Goal: Task Accomplishment & Management: Manage account settings

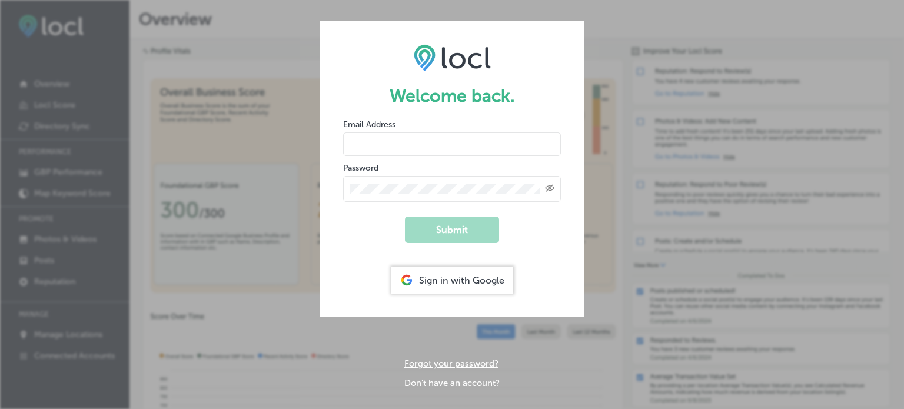
click at [425, 140] on input "email" at bounding box center [452, 144] width 218 height 24
type input "[EMAIL_ADDRESS][DOMAIN_NAME]"
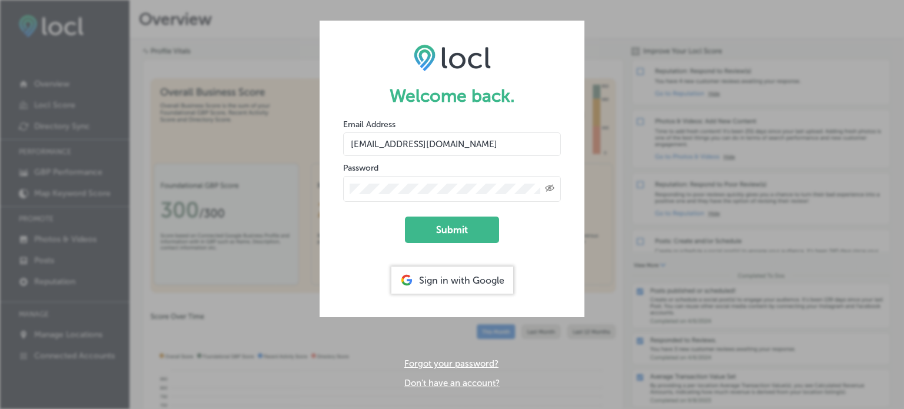
click at [405, 217] on button "Submit" at bounding box center [452, 230] width 94 height 26
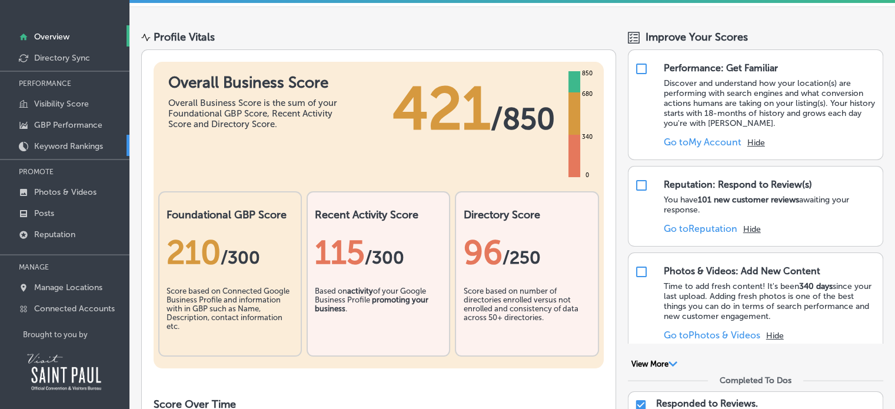
scroll to position [60, 0]
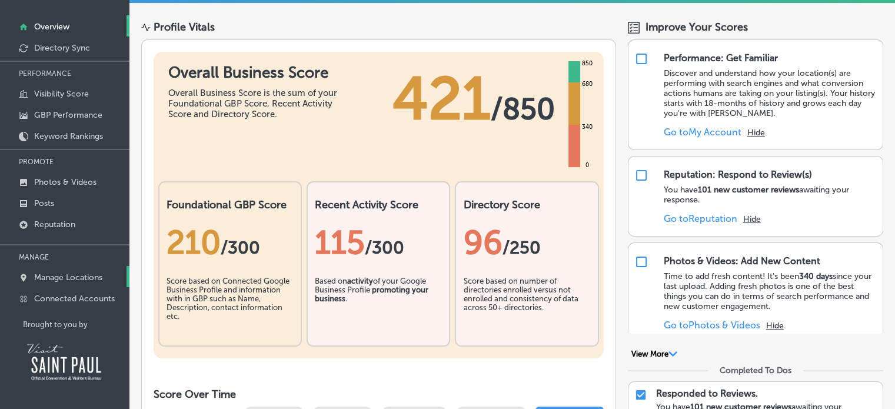
click at [42, 277] on p "Manage Locations" at bounding box center [68, 277] width 68 height 10
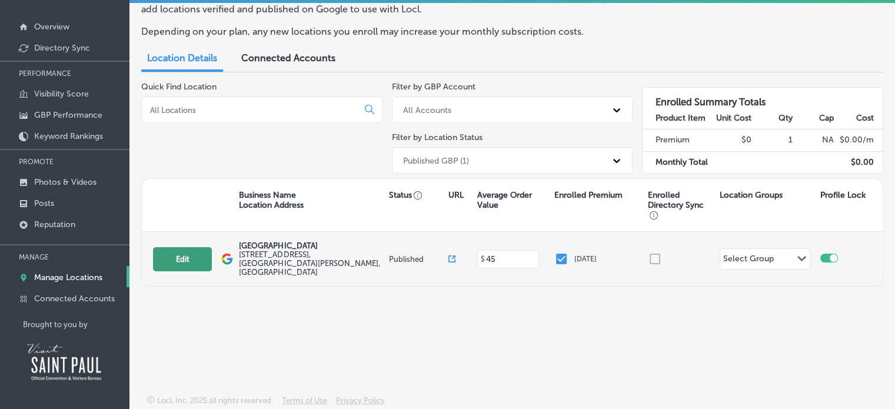
click at [201, 250] on button "Edit" at bounding box center [182, 259] width 59 height 24
select select "US"
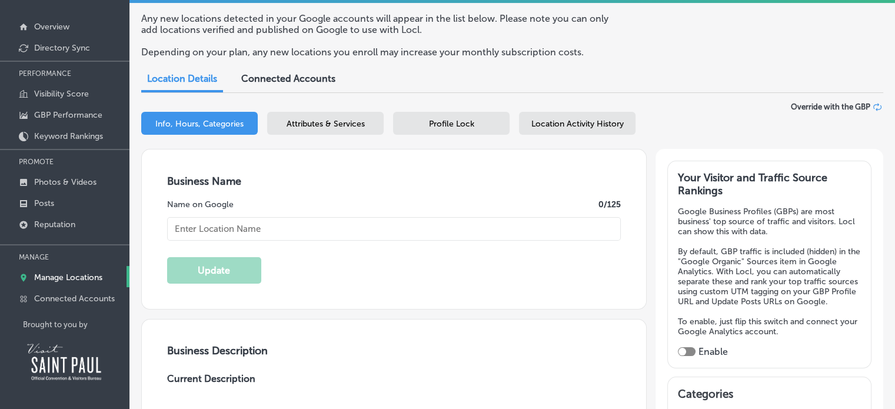
type input "[GEOGRAPHIC_DATA]"
type input "[STREET_ADDRESS]"
type input "Saint [PERSON_NAME]"
type input "55114"
type input "US"
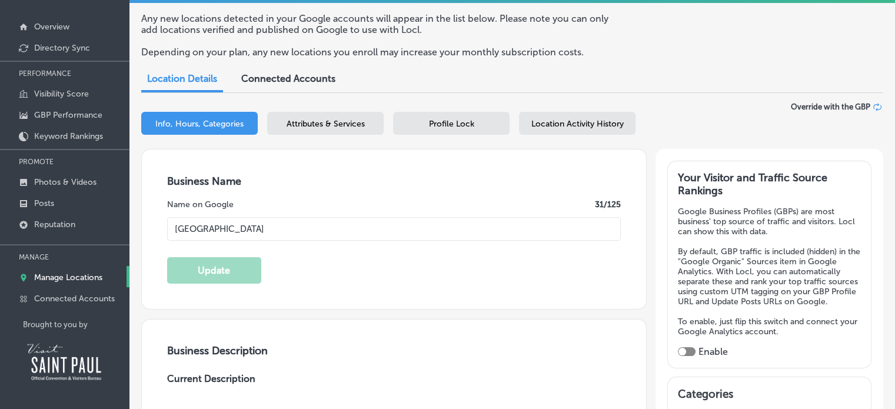
type input "[URL][DOMAIN_NAME]"
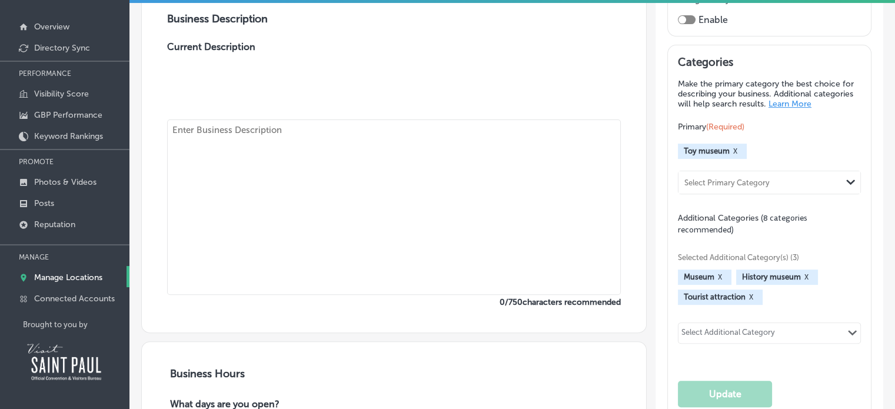
type input "45"
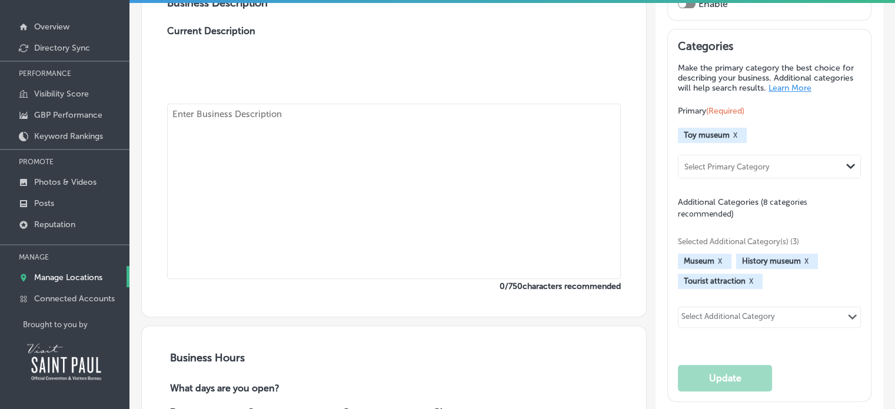
type textarea "The museum houses 12,000 square feet of interactive toy train layouts other han…"
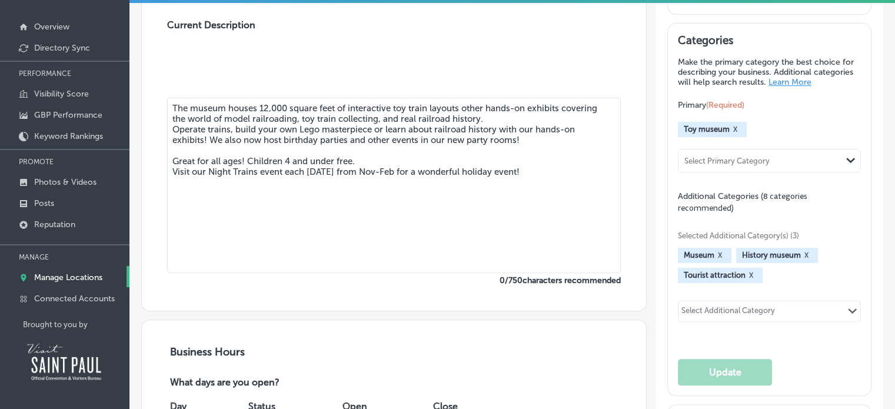
checkbox input "true"
type input "[PHONE_NUMBER]"
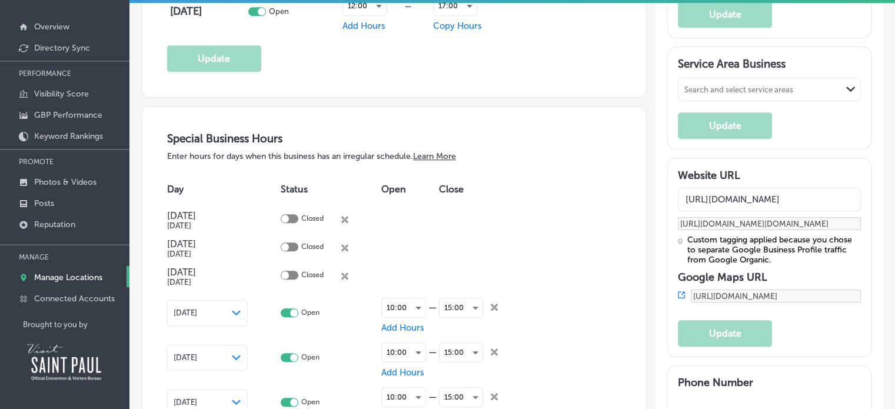
scroll to position [1059, 0]
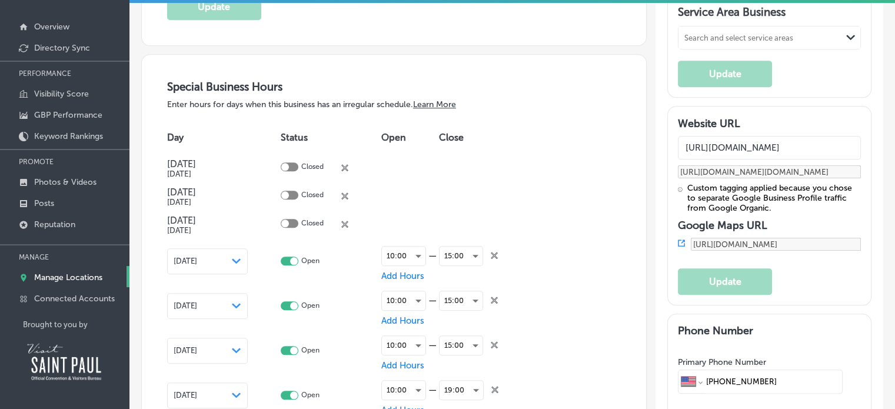
click at [242, 258] on div "[DATE] Path Created with Sketch." at bounding box center [207, 261] width 81 height 26
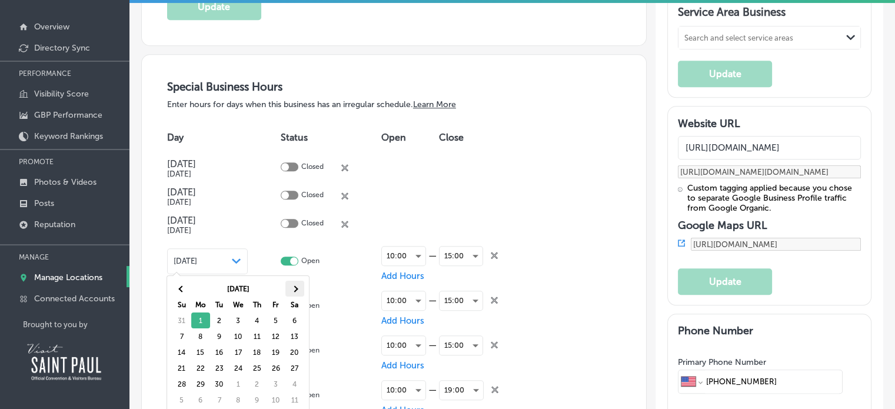
click at [289, 287] on th at bounding box center [294, 289] width 19 height 16
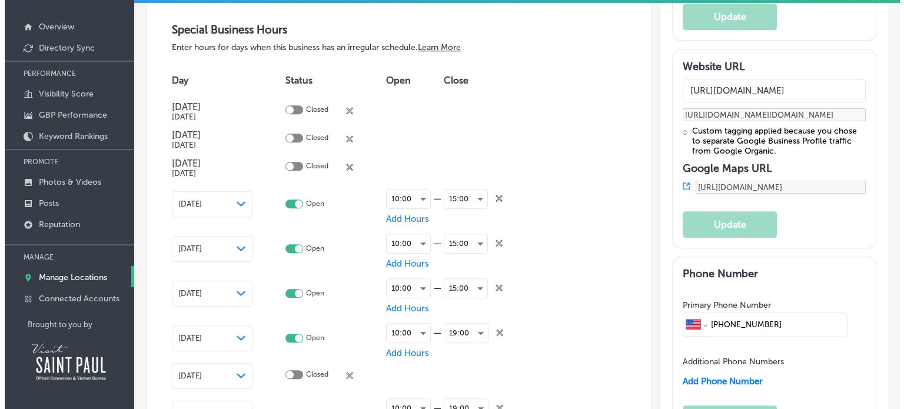
scroll to position [1118, 0]
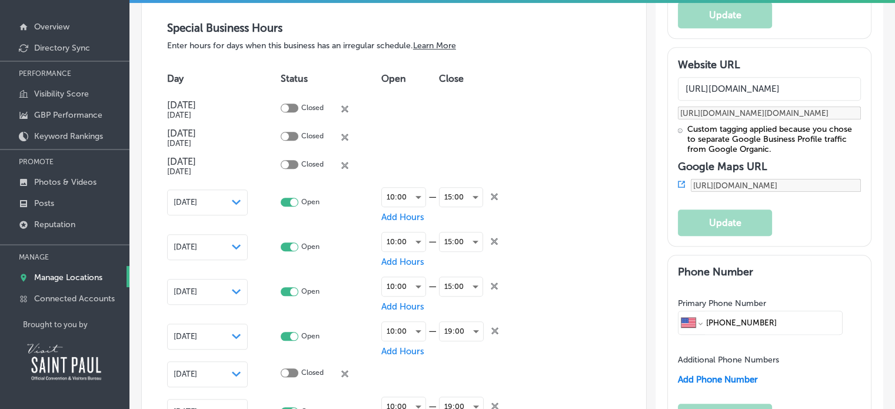
click at [497, 239] on icon "close Created with Sketch." at bounding box center [494, 241] width 7 height 7
checkbox input "false"
checkbox input "true"
checkbox input "false"
checkbox input "true"
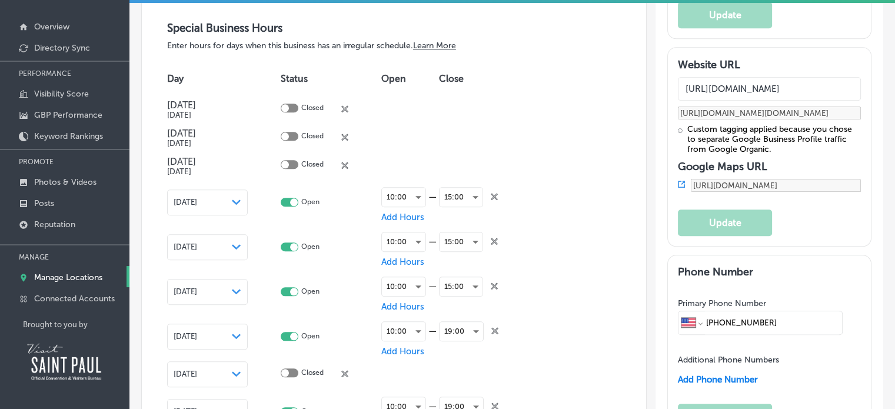
checkbox input "false"
checkbox input "true"
checkbox input "false"
checkbox input "true"
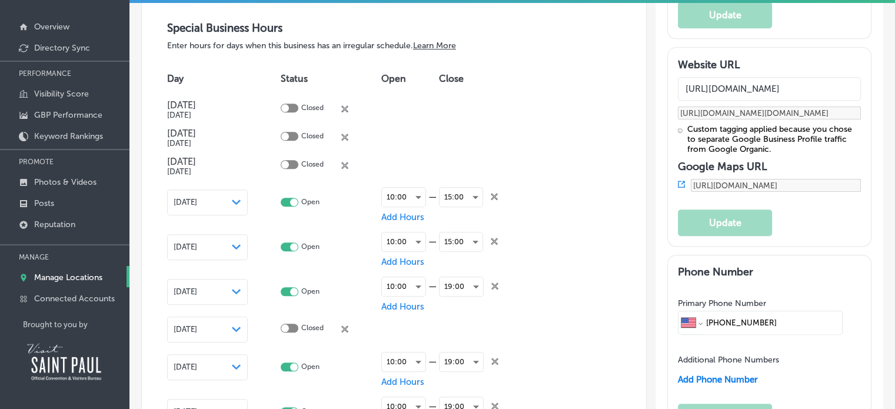
click at [222, 244] on div "[DATE] Path Created with Sketch." at bounding box center [208, 246] width 68 height 9
click at [491, 240] on icon "close Created with Sketch." at bounding box center [494, 241] width 7 height 7
checkbox input "false"
checkbox input "true"
checkbox input "false"
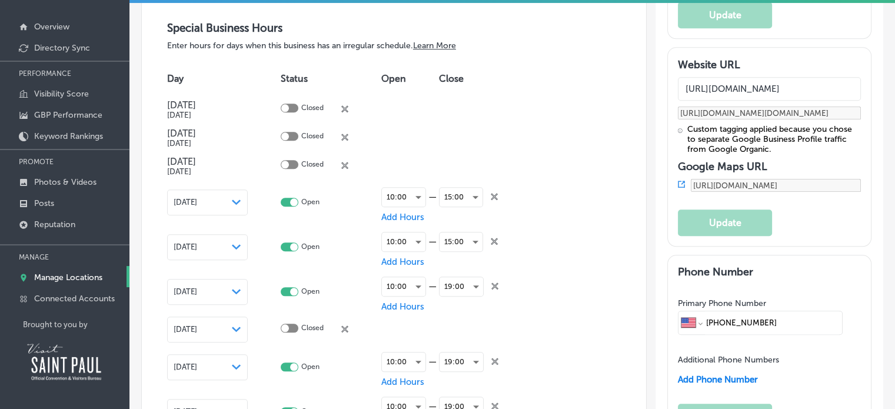
checkbox input "true"
checkbox input "false"
checkbox input "true"
checkbox input "false"
checkbox input "true"
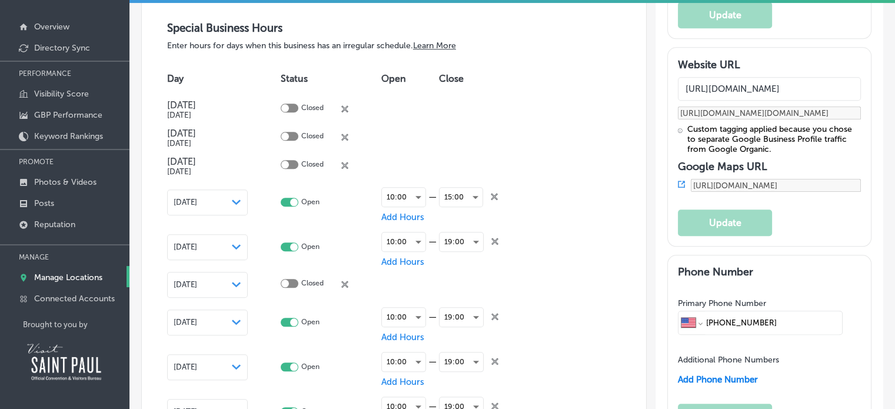
click at [491, 240] on icon "close Created with Sketch." at bounding box center [494, 241] width 7 height 7
checkbox input "false"
checkbox input "true"
checkbox input "false"
checkbox input "true"
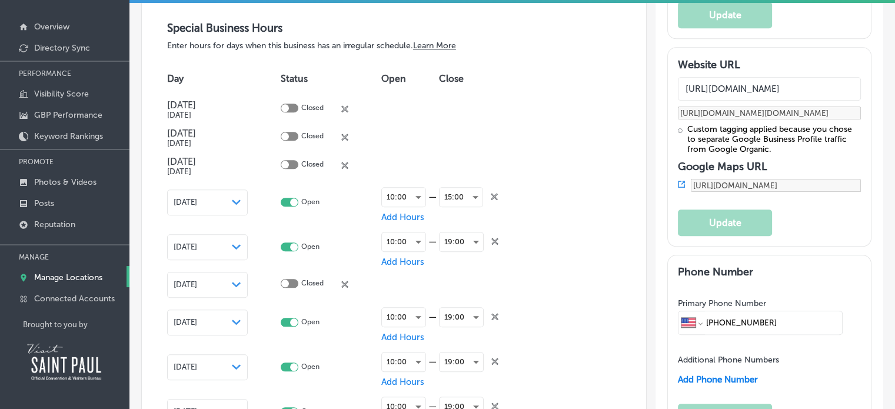
checkbox input "false"
checkbox input "true"
checkbox input "false"
checkbox input "true"
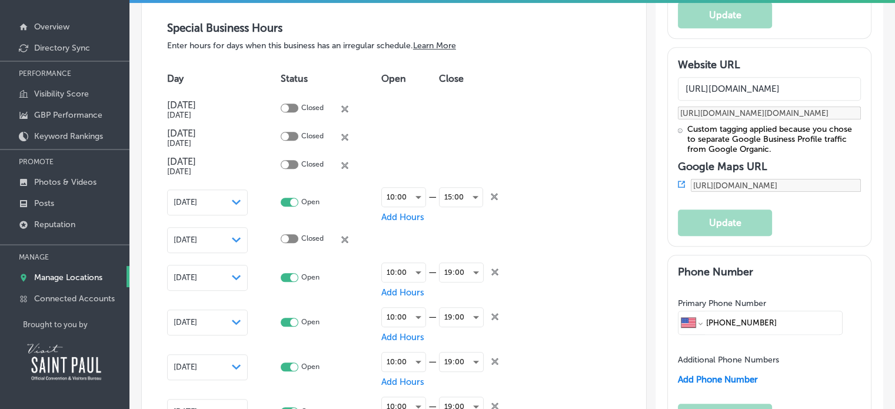
click at [345, 238] on icon at bounding box center [344, 239] width 7 height 7
checkbox input "true"
checkbox input "false"
checkbox input "true"
checkbox input "false"
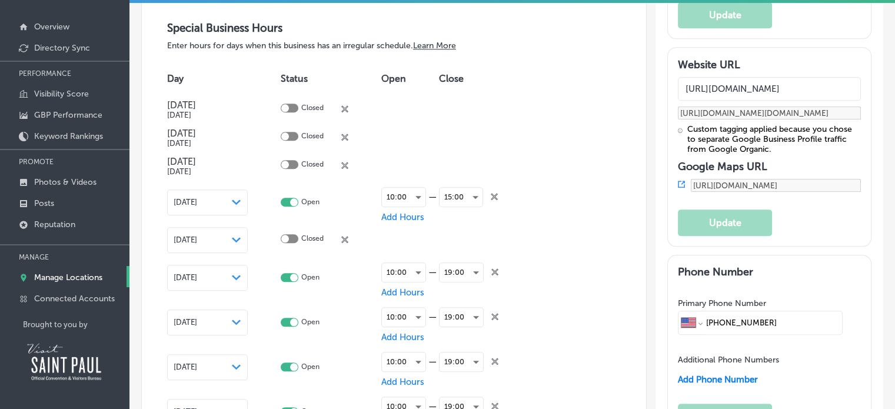
checkbox input "true"
checkbox input "false"
checkbox input "true"
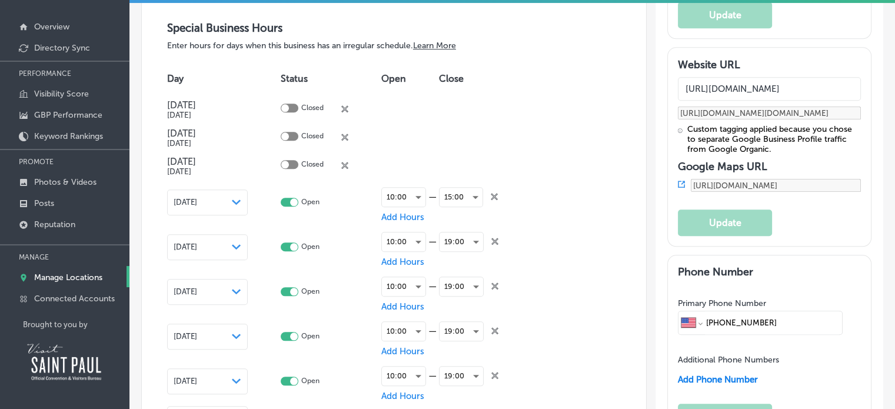
click at [497, 238] on icon "close Created with Sketch." at bounding box center [494, 241] width 7 height 7
checkbox input "false"
checkbox input "true"
checkbox input "false"
checkbox input "true"
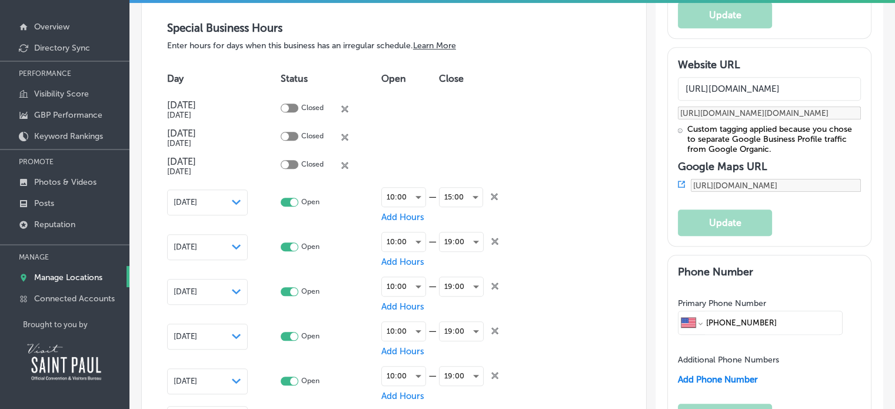
checkbox input "false"
checkbox input "true"
click at [497, 238] on icon "close Created with Sketch." at bounding box center [494, 241] width 7 height 7
checkbox input "false"
checkbox input "true"
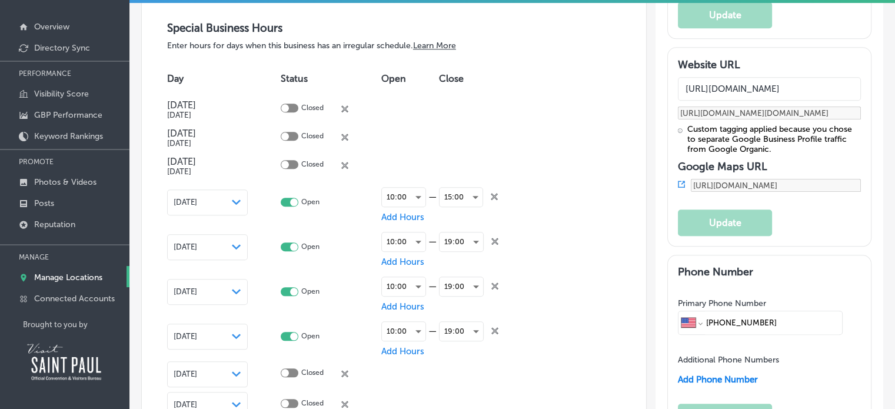
checkbox input "false"
checkbox input "true"
checkbox input "false"
checkbox input "true"
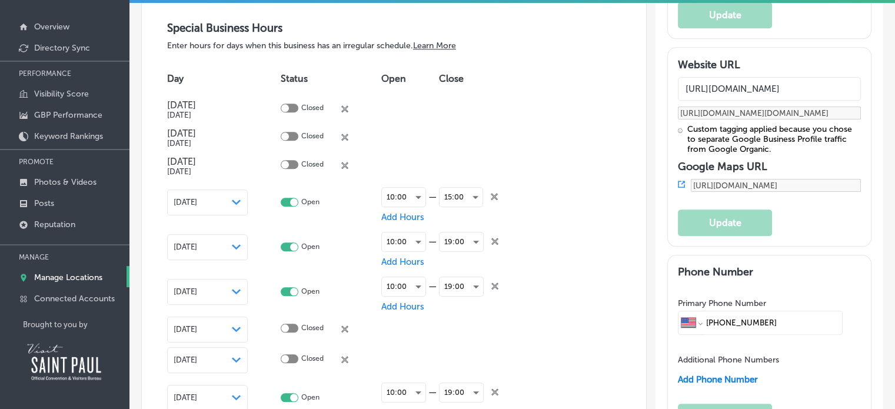
click at [497, 238] on icon "close Created with Sketch." at bounding box center [494, 241] width 7 height 7
checkbox input "false"
checkbox input "true"
checkbox input "false"
checkbox input "true"
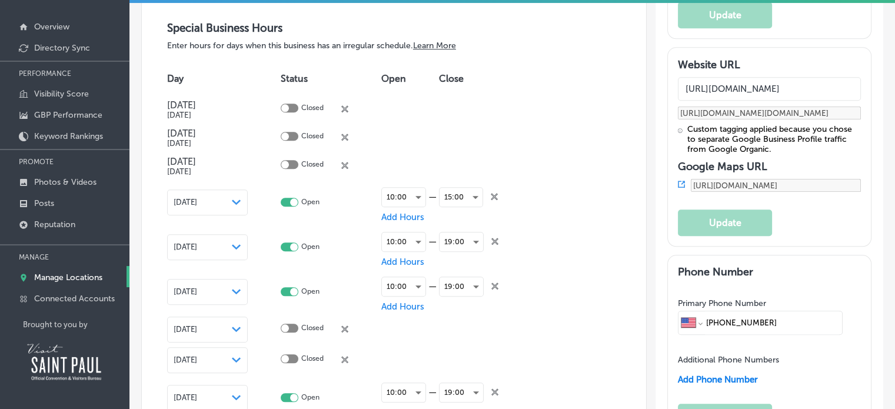
checkbox input "false"
checkbox input "true"
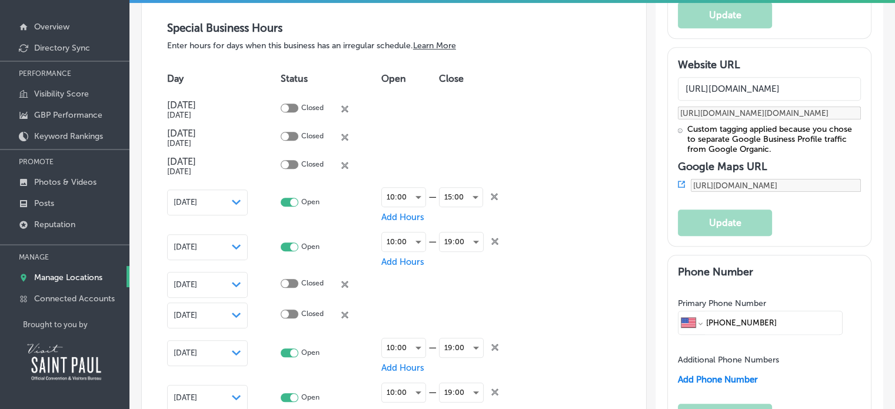
click at [497, 238] on icon "close Created with Sketch." at bounding box center [494, 241] width 7 height 7
checkbox input "false"
checkbox input "true"
checkbox input "false"
checkbox input "true"
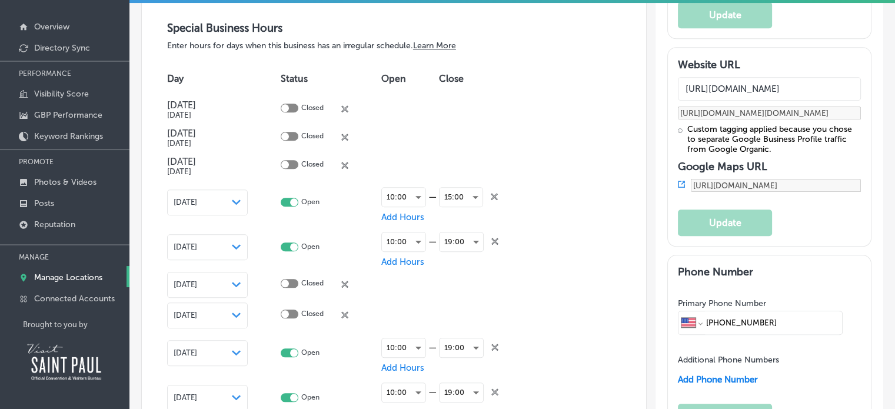
checkbox input "false"
checkbox input "true"
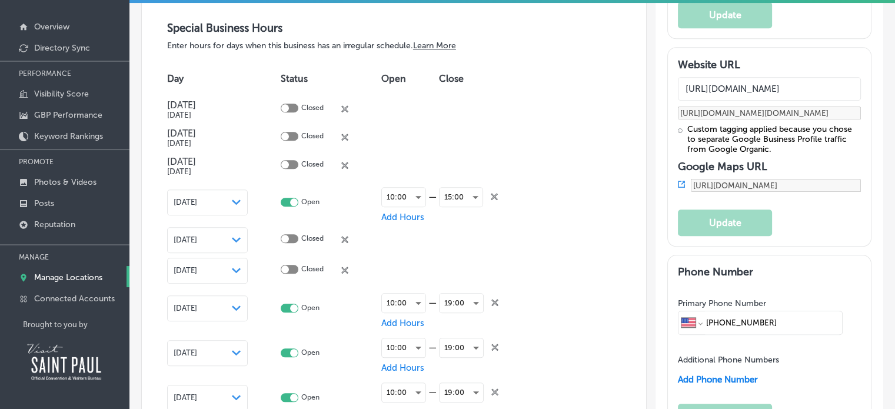
click at [348, 234] on div "close Created with Sketch." at bounding box center [344, 237] width 7 height 7
checkbox input "true"
checkbox input "false"
checkbox input "true"
checkbox input "false"
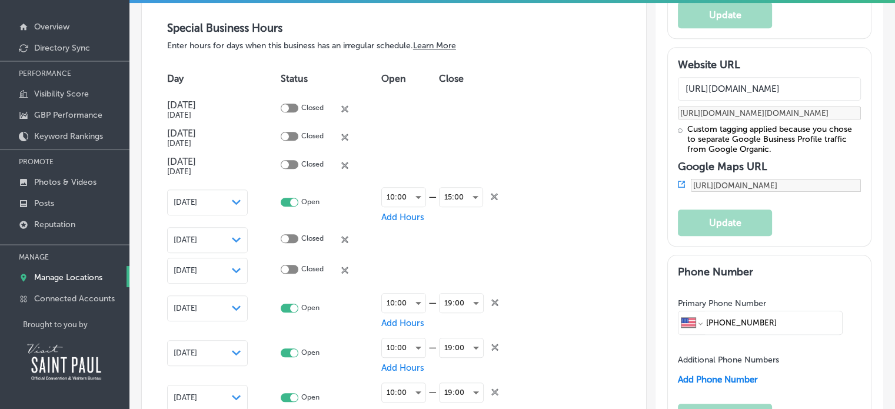
checkbox input "true"
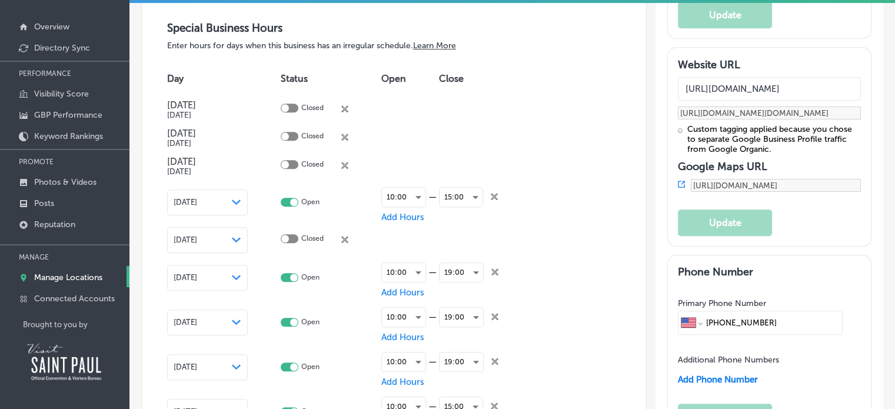
click at [346, 236] on icon "close Created with Sketch." at bounding box center [344, 239] width 7 height 7
checkbox input "true"
checkbox input "false"
checkbox input "true"
checkbox input "false"
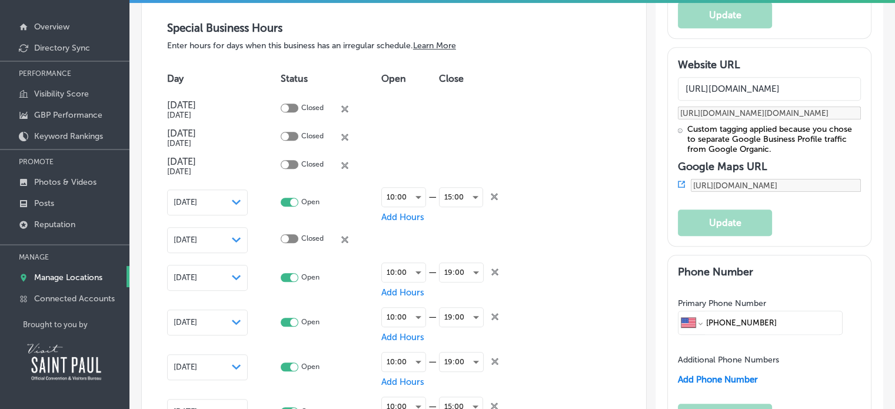
checkbox input "true"
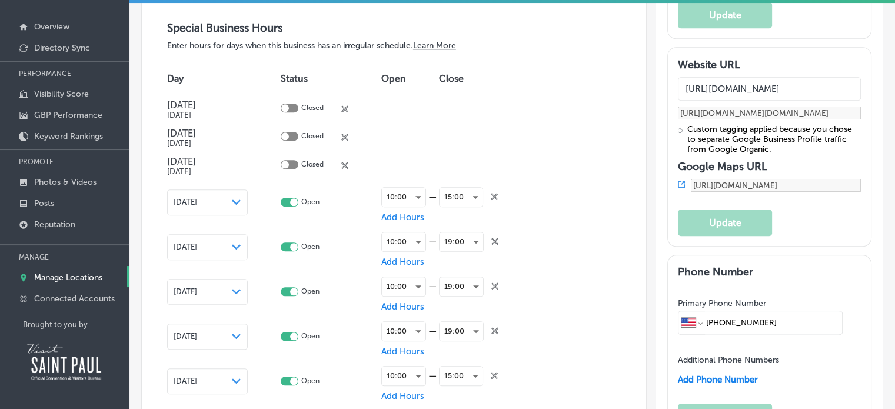
click at [492, 240] on icon "close Created with Sketch." at bounding box center [494, 241] width 7 height 7
checkbox input "false"
checkbox input "true"
checkbox input "false"
checkbox input "true"
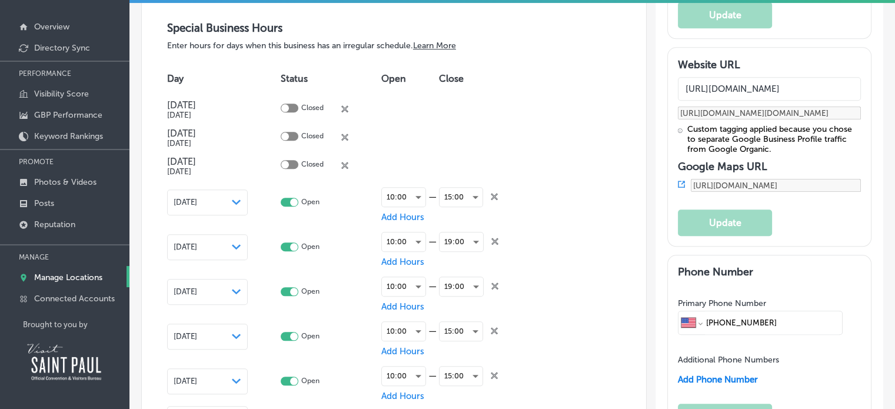
click at [492, 240] on icon at bounding box center [494, 241] width 7 height 7
checkbox input "false"
checkbox input "true"
checkbox input "false"
checkbox input "true"
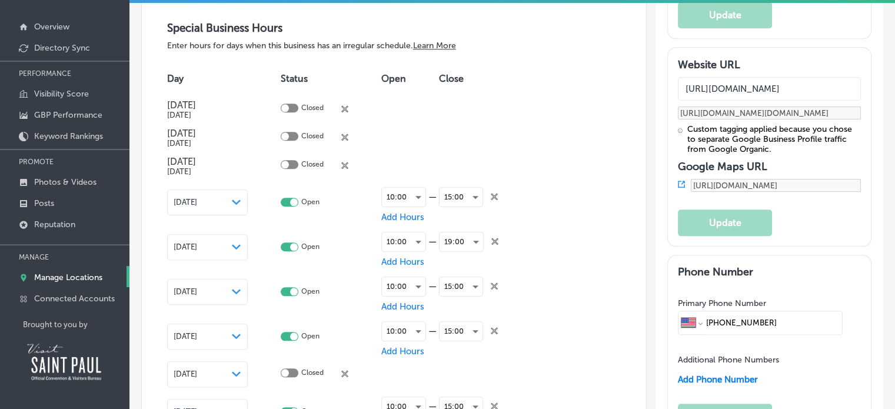
click at [492, 240] on icon at bounding box center [494, 241] width 7 height 7
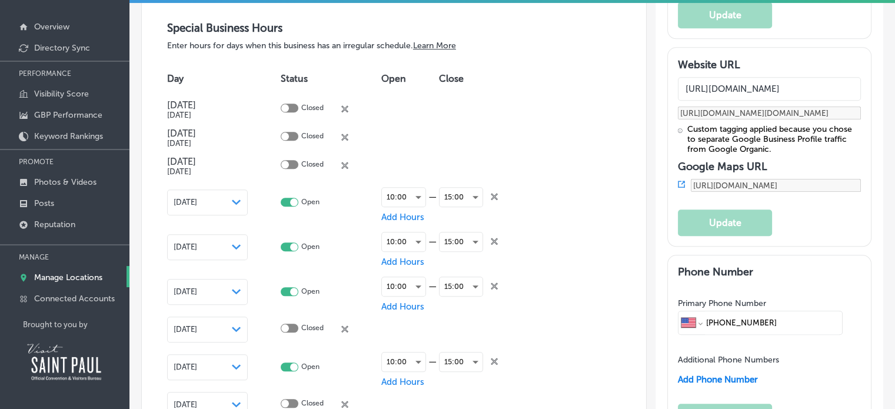
checkbox input "false"
checkbox input "true"
checkbox input "false"
checkbox input "true"
click at [492, 240] on icon "close Created with Sketch." at bounding box center [494, 241] width 7 height 7
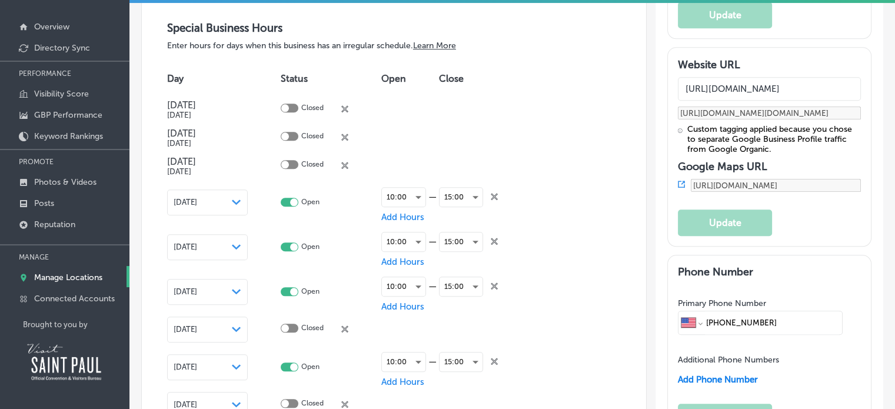
checkbox input "false"
checkbox input "true"
checkbox input "false"
checkbox input "true"
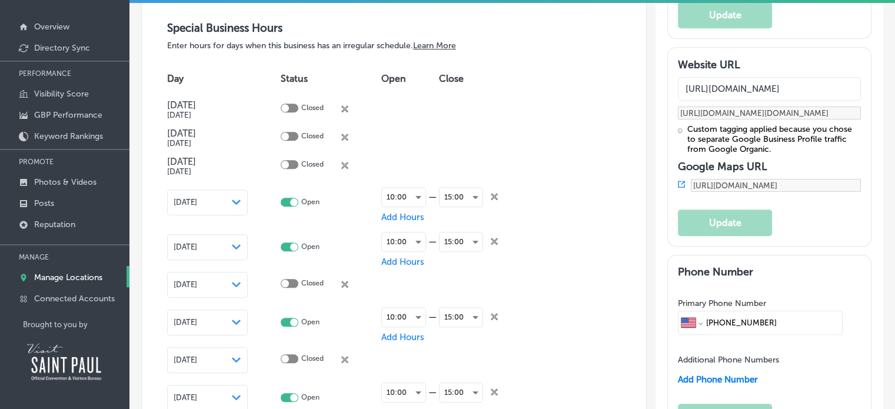
click at [492, 240] on icon "close Created with Sketch." at bounding box center [494, 241] width 7 height 7
checkbox input "false"
checkbox input "true"
checkbox input "false"
checkbox input "true"
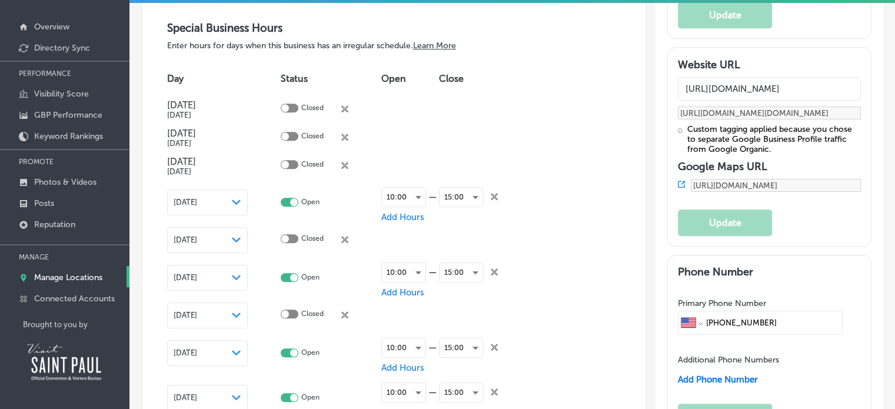
click at [492, 240] on td at bounding box center [475, 240] width 73 height 31
click at [348, 234] on div "close Created with Sketch." at bounding box center [344, 237] width 7 height 7
checkbox input "true"
checkbox input "false"
checkbox input "true"
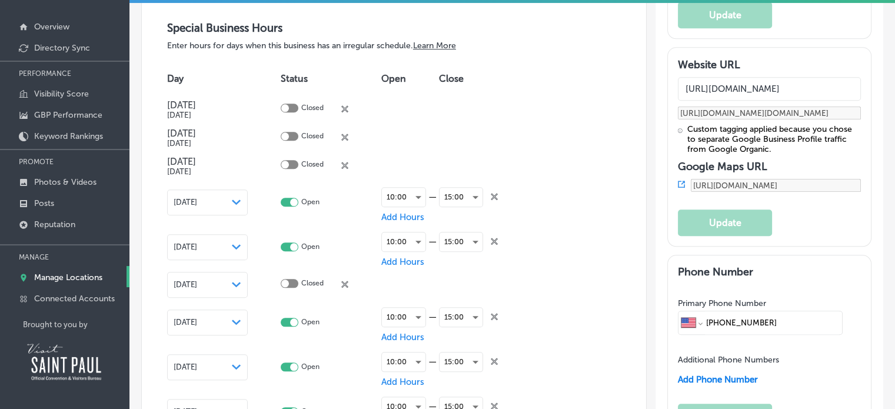
click at [497, 239] on icon "close Created with Sketch." at bounding box center [494, 241] width 7 height 7
checkbox input "false"
checkbox input "true"
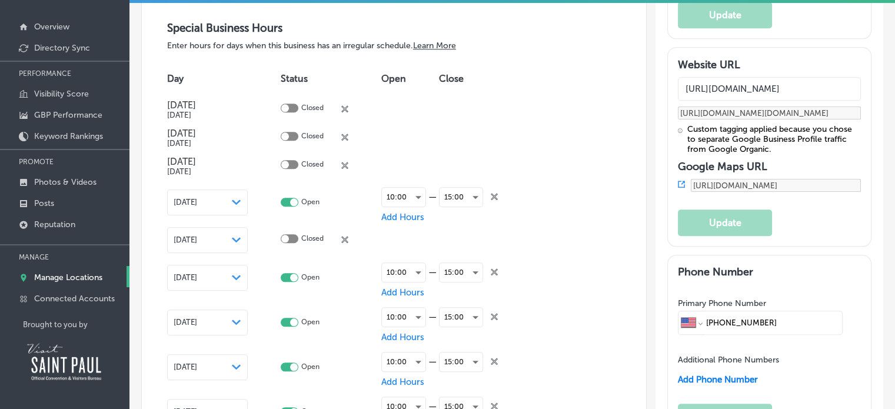
click at [344, 236] on icon at bounding box center [344, 239] width 7 height 7
checkbox input "true"
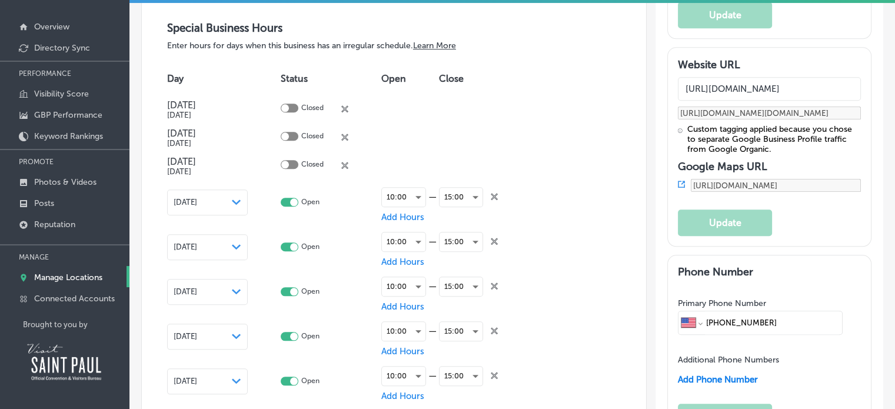
click at [497, 238] on icon at bounding box center [494, 241] width 7 height 7
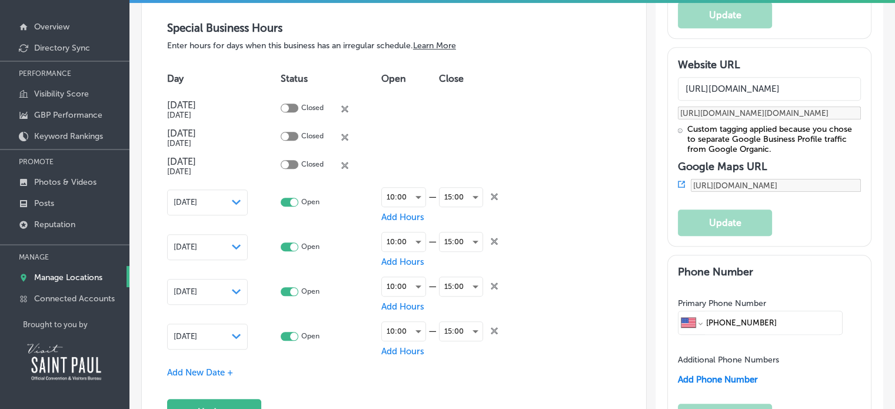
click at [497, 238] on icon at bounding box center [494, 241] width 7 height 7
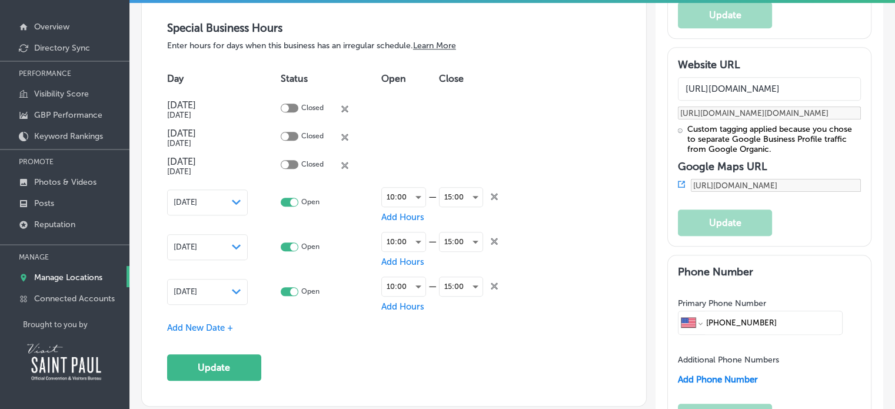
click at [497, 238] on icon at bounding box center [494, 241] width 7 height 7
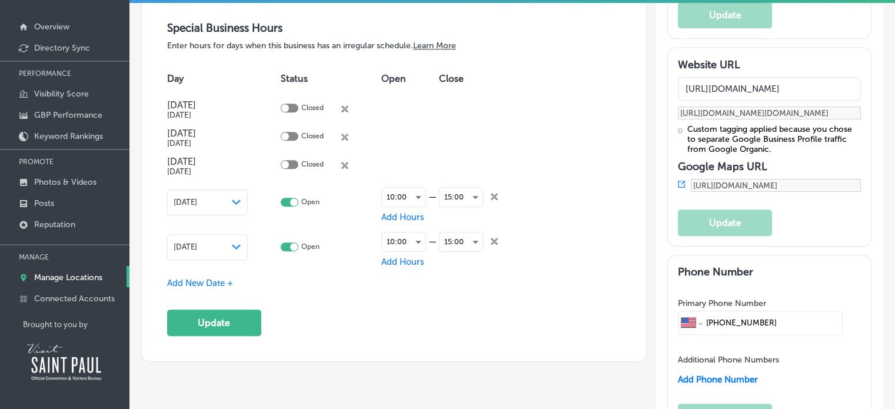
click at [497, 238] on icon at bounding box center [494, 241] width 7 height 7
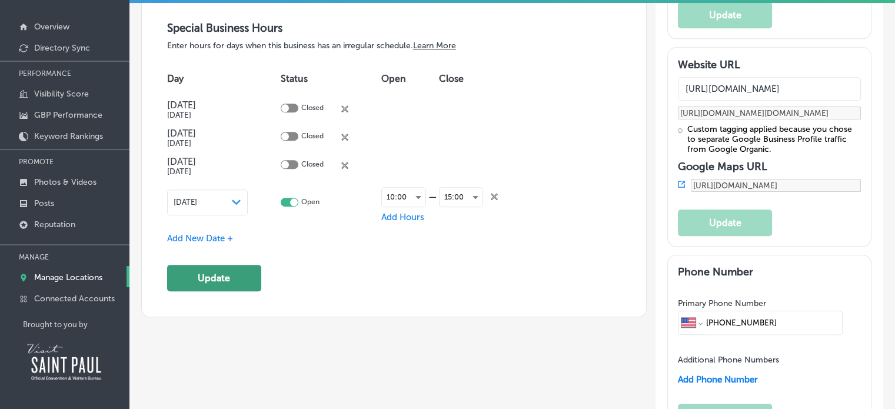
click at [243, 265] on button "Update" at bounding box center [214, 278] width 94 height 26
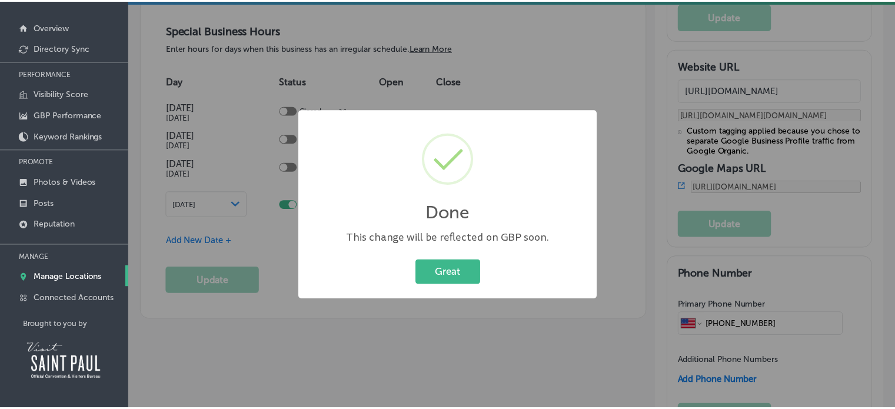
scroll to position [1119, 0]
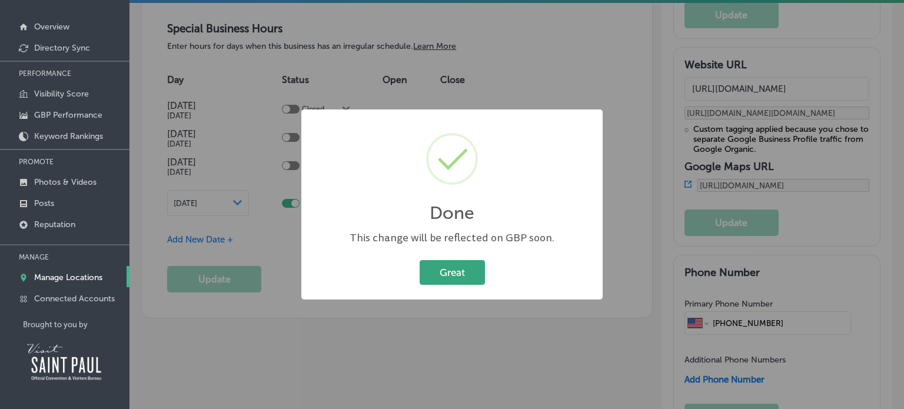
click at [471, 270] on button "Great" at bounding box center [451, 272] width 65 height 24
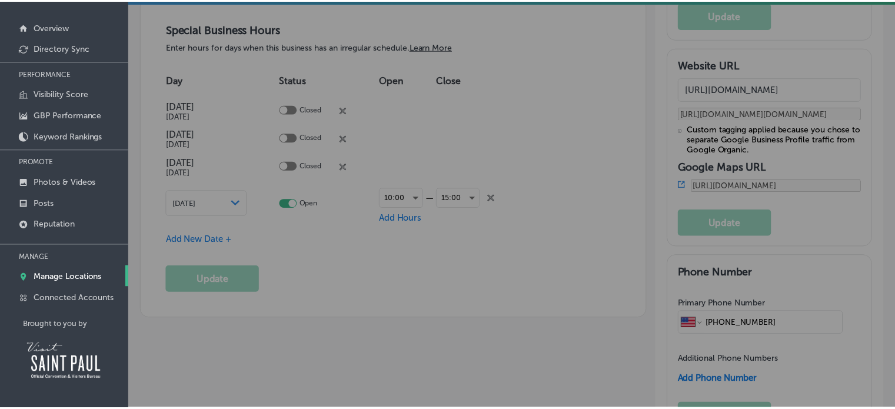
scroll to position [1118, 0]
